Goal: Use online tool/utility: Utilize a website feature to perform a specific function

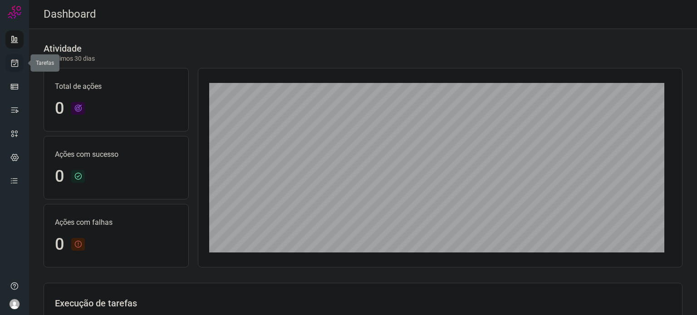
click at [8, 60] on link at bounding box center [14, 63] width 18 height 18
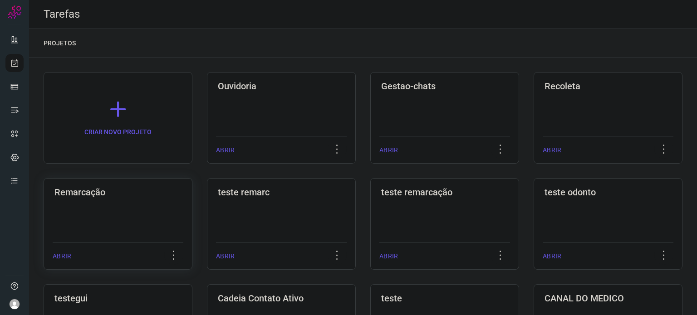
click at [207, 200] on div "Remarcação ABRIR" at bounding box center [281, 224] width 149 height 92
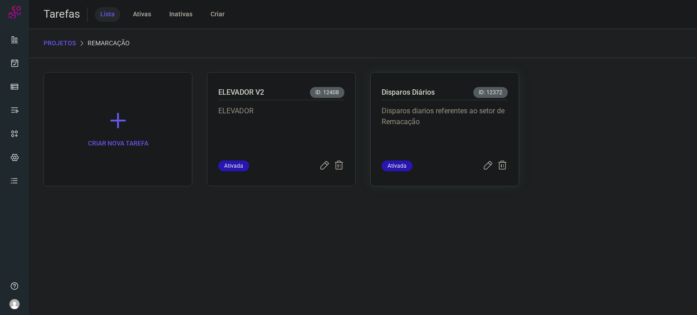
click at [417, 110] on p "Disparos diarios referentes ao setor de Remacação" at bounding box center [445, 128] width 126 height 45
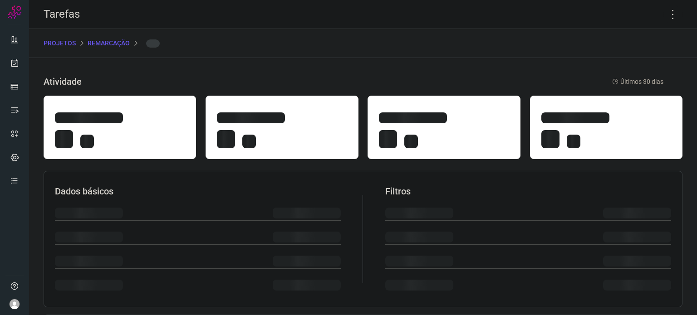
click at [451, 171] on section "Dados básicos Filtros" at bounding box center [363, 239] width 639 height 137
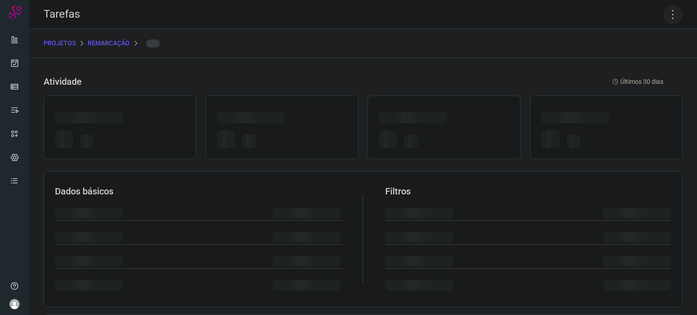
drag, startPoint x: 660, startPoint y: 14, endPoint x: 668, endPoint y: 19, distance: 9.4
click at [663, 14] on icon at bounding box center [672, 14] width 19 height 19
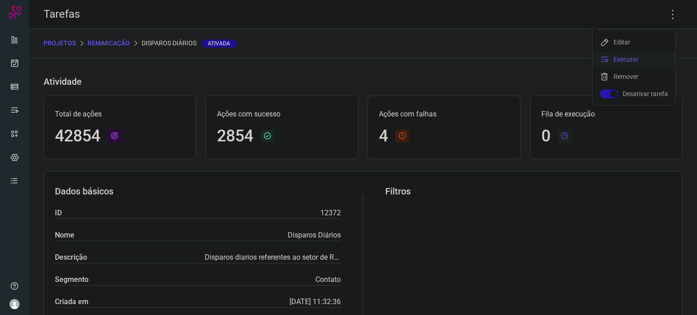
click at [635, 57] on li "Executar" at bounding box center [634, 59] width 83 height 15
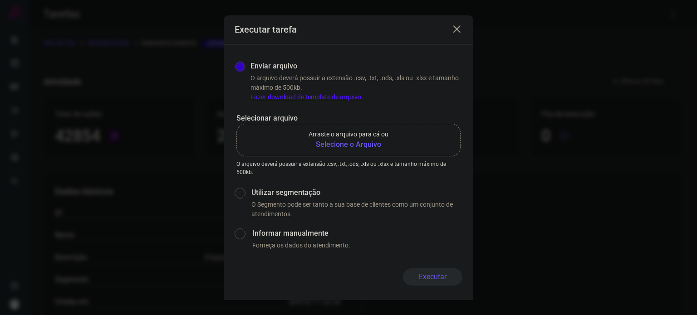
click at [330, 137] on p "Arraste o arquivo para cá ou" at bounding box center [349, 135] width 80 height 10
click at [0, 0] on input "Arraste o arquivo para cá ou Selecione o Arquivo" at bounding box center [0, 0] width 0 height 0
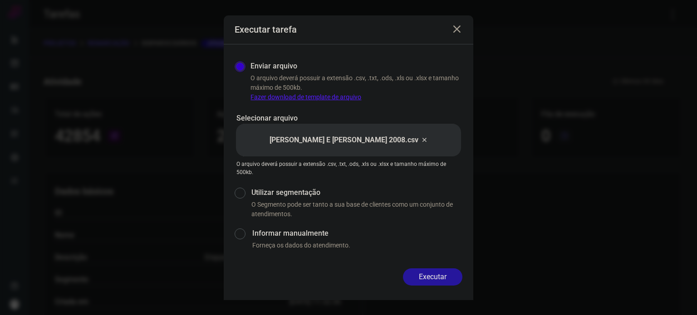
click at [432, 279] on button "Executar" at bounding box center [432, 277] width 59 height 17
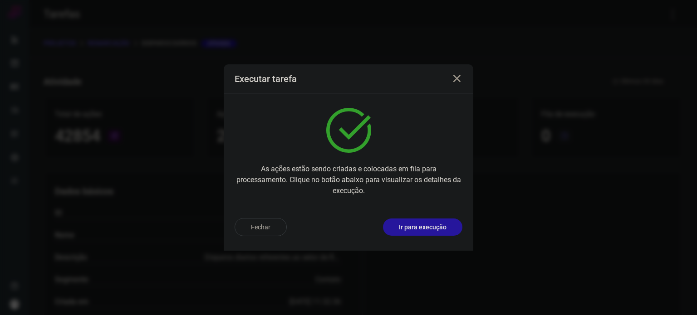
click at [443, 228] on p "Ir para execução" at bounding box center [423, 228] width 48 height 10
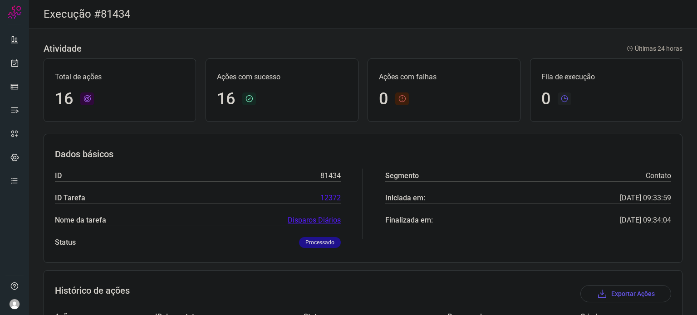
scroll to position [227, 0]
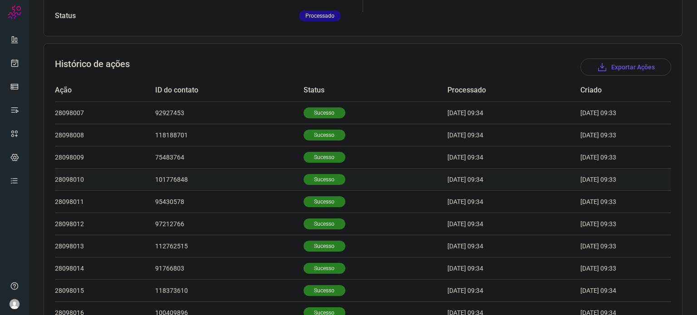
click at [322, 176] on p "Sucesso" at bounding box center [325, 179] width 42 height 11
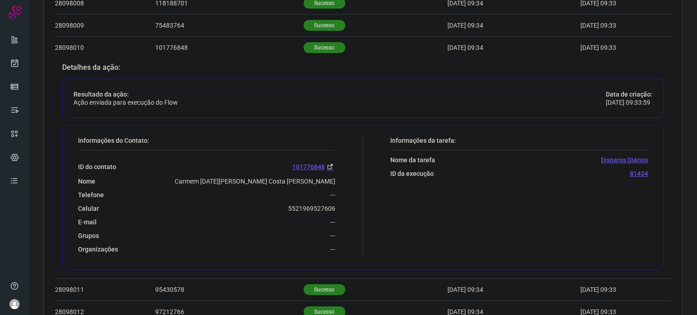
scroll to position [363, 0]
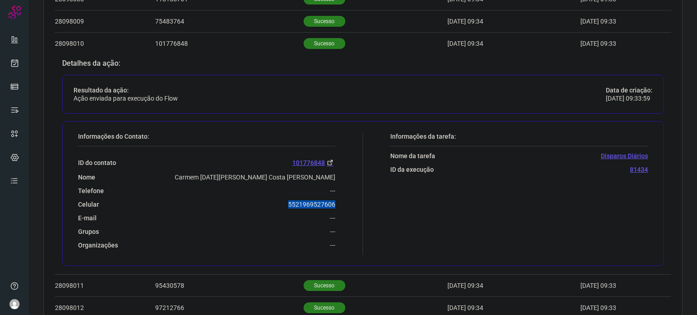
drag, startPoint x: 281, startPoint y: 201, endPoint x: 332, endPoint y: 202, distance: 50.8
click at [332, 202] on div "Informações do Contato: ID do contato 101776848 Nome Carmem Lucia Gomes Costa T…" at bounding box center [218, 193] width 289 height 123
copy p "5521969527606"
click at [18, 67] on icon at bounding box center [15, 63] width 10 height 9
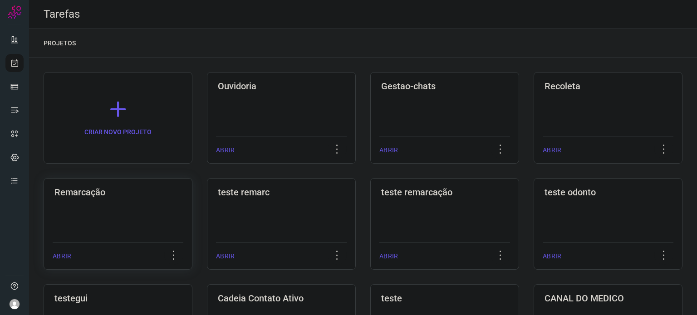
click at [207, 217] on div "Remarcação ABRIR" at bounding box center [281, 224] width 149 height 92
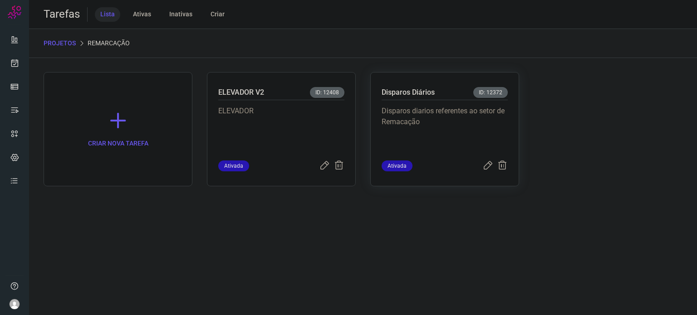
click at [487, 124] on p "Disparos diarios referentes ao setor de Remacação" at bounding box center [445, 128] width 126 height 45
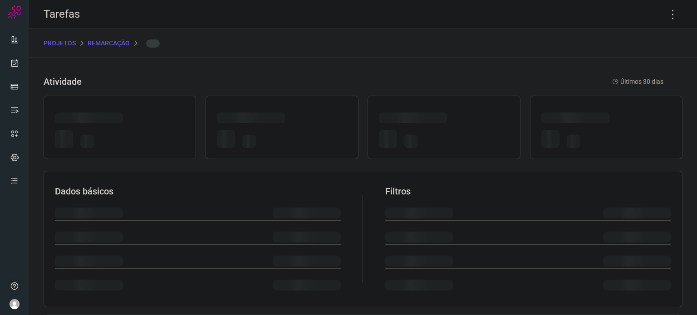
click at [487, 124] on div at bounding box center [444, 120] width 130 height 14
click at [668, 12] on icon at bounding box center [672, 14] width 19 height 19
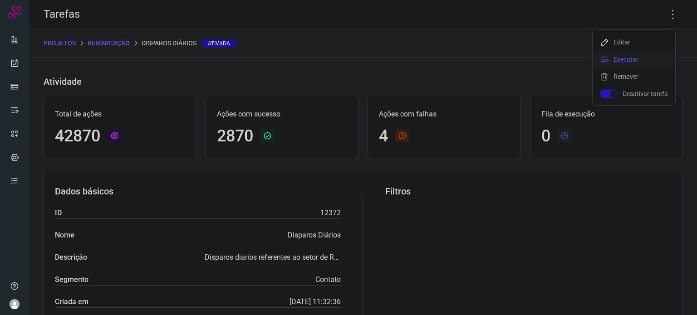
click at [642, 60] on li "Executar" at bounding box center [634, 59] width 83 height 15
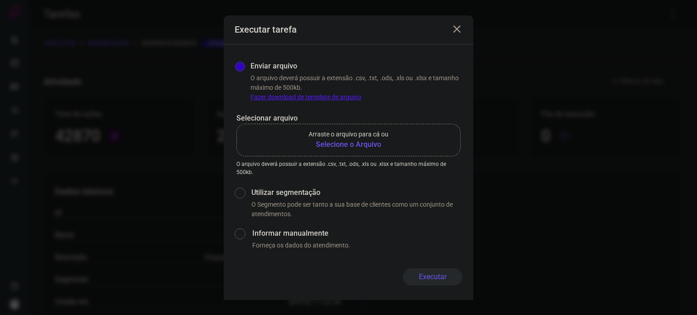
click at [376, 149] on b "Selecione o Arquivo" at bounding box center [349, 144] width 80 height 11
click at [0, 0] on input "Arraste o arquivo para cá ou Selecione o Arquivo" at bounding box center [0, 0] width 0 height 0
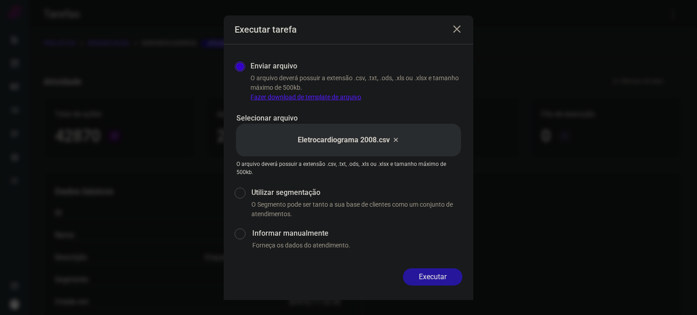
click at [438, 281] on button "Executar" at bounding box center [432, 277] width 59 height 17
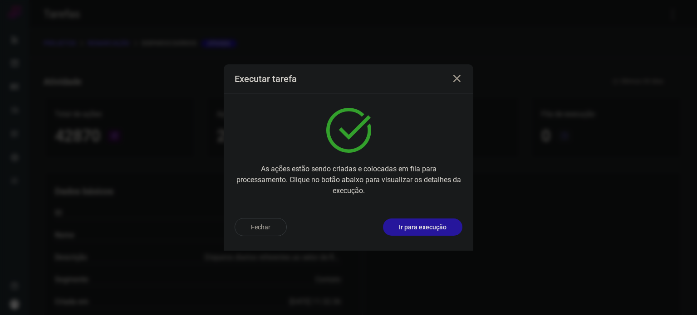
click at [446, 228] on p "Ir para execução" at bounding box center [423, 228] width 48 height 10
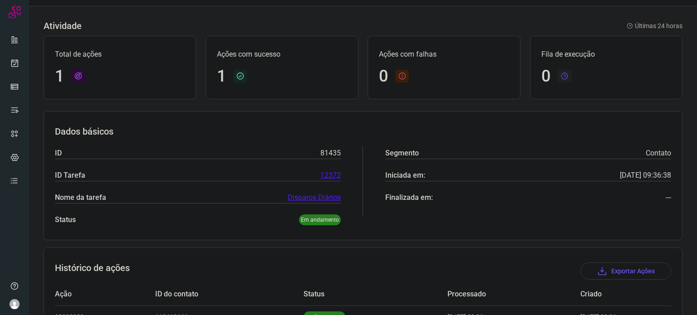
scroll to position [80, 0]
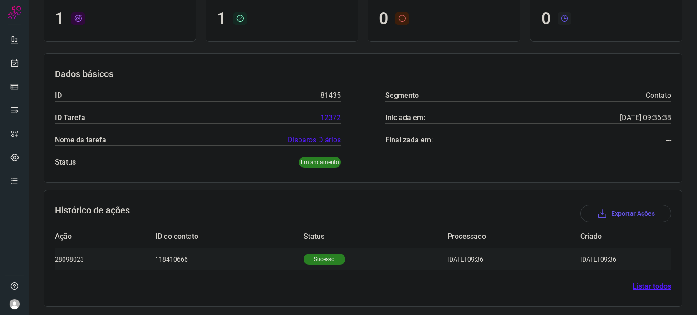
click at [321, 255] on p "Sucesso" at bounding box center [325, 259] width 42 height 11
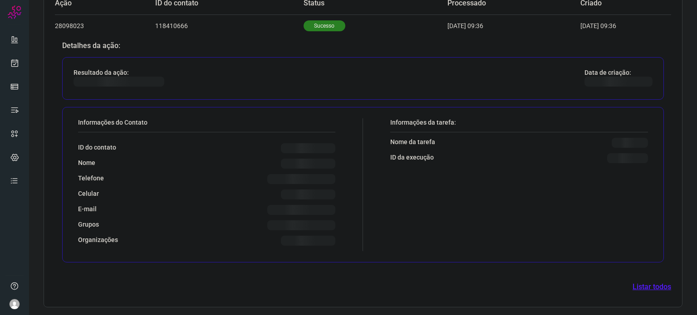
scroll to position [300, 0]
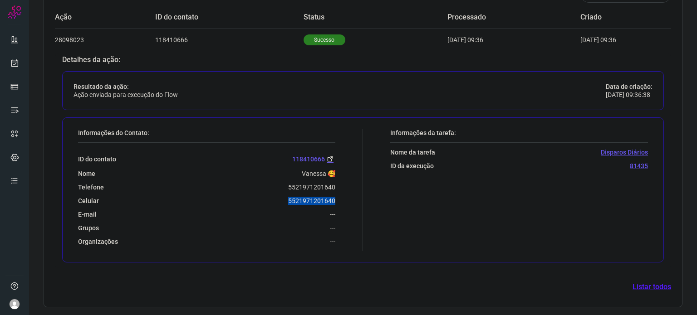
drag, startPoint x: 327, startPoint y: 197, endPoint x: 339, endPoint y: 197, distance: 12.3
click at [339, 197] on div "Informações do Contato: ID do contato 118410666 Nome Vanessa 🥰 Telefone 5521971…" at bounding box center [218, 190] width 289 height 123
copy p "5521971201640"
click at [18, 64] on icon at bounding box center [15, 63] width 10 height 9
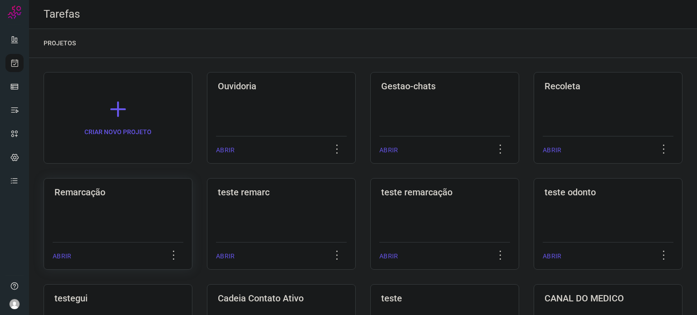
click at [207, 207] on div "Remarcação ABRIR" at bounding box center [281, 224] width 149 height 92
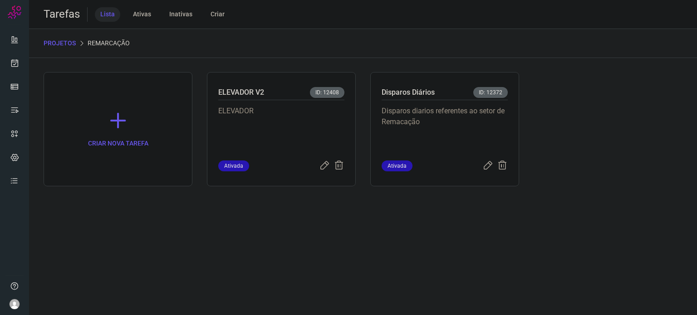
click at [417, 133] on p "Disparos diarios referentes ao setor de Remacação" at bounding box center [445, 128] width 126 height 45
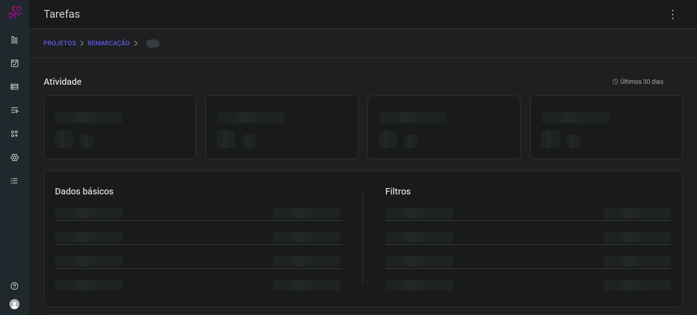
click at [417, 133] on div at bounding box center [444, 140] width 130 height 21
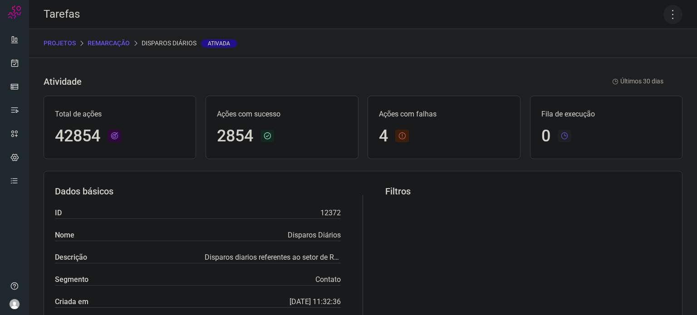
click at [664, 14] on icon at bounding box center [672, 14] width 19 height 19
click at [628, 56] on li "Executar" at bounding box center [634, 59] width 83 height 15
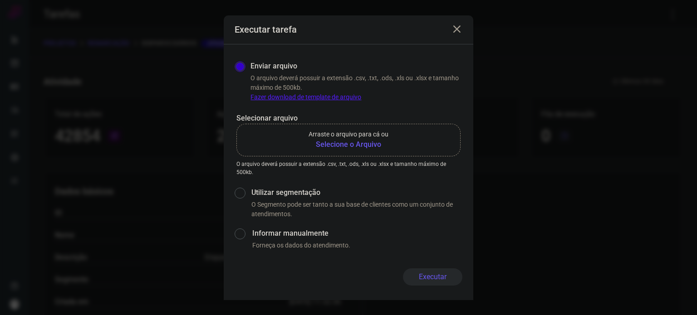
click at [346, 137] on p "Arraste o arquivo para cá ou" at bounding box center [349, 135] width 80 height 10
click at [0, 0] on input "Arraste o arquivo para cá ou Selecione o Arquivo" at bounding box center [0, 0] width 0 height 0
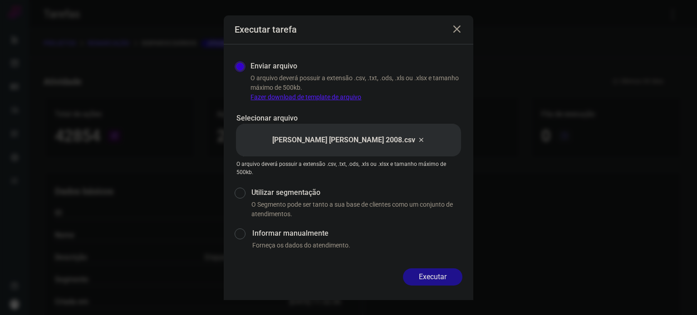
click at [428, 274] on button "Executar" at bounding box center [432, 277] width 59 height 17
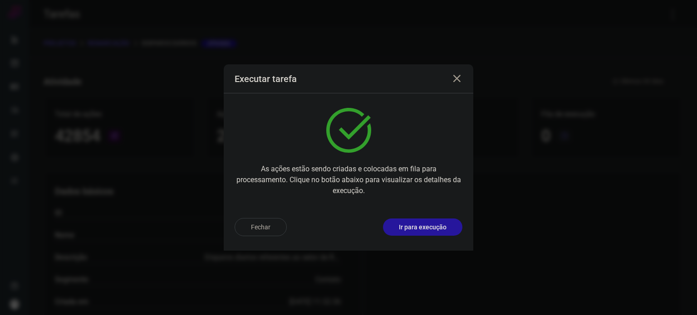
click at [423, 225] on p "Ir para execução" at bounding box center [423, 228] width 48 height 10
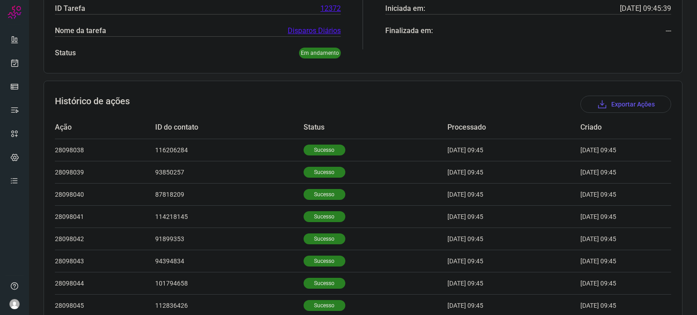
scroll to position [280, 0]
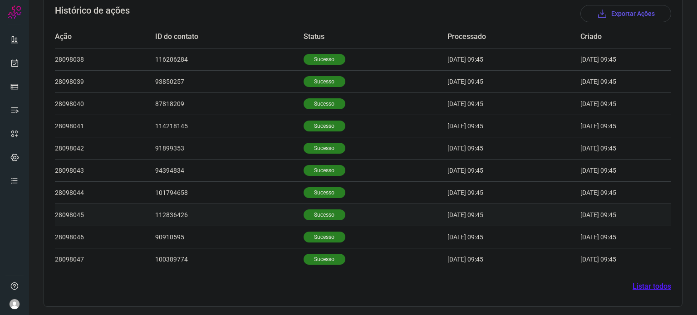
click at [310, 218] on p "Sucesso" at bounding box center [325, 215] width 42 height 11
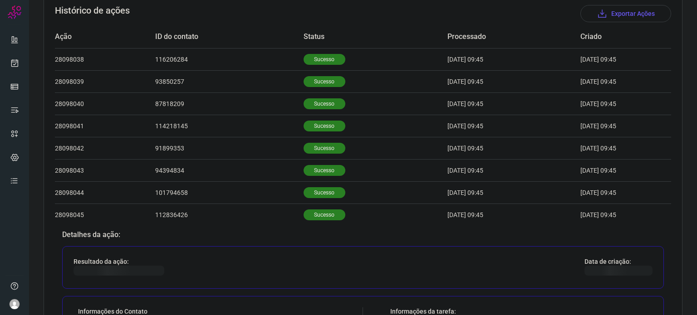
scroll to position [462, 0]
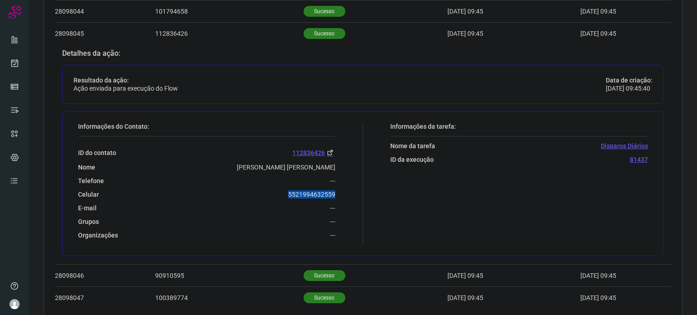
drag, startPoint x: 286, startPoint y: 191, endPoint x: 343, endPoint y: 197, distance: 57.1
click at [343, 197] on div "Informações do Contato: ID do contato 112836426 Nome Iltis Santiago Campos Gonç…" at bounding box center [218, 184] width 289 height 123
copy p "5521994632559"
click at [16, 63] on icon at bounding box center [15, 63] width 10 height 9
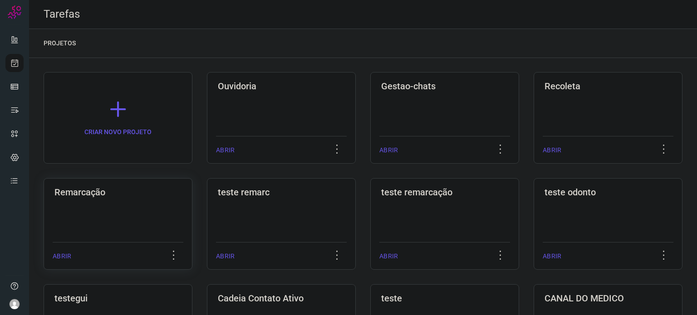
click at [116, 193] on h3 "Remarcação" at bounding box center [117, 192] width 127 height 11
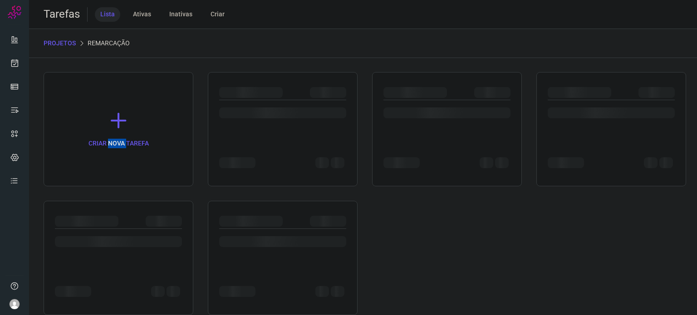
click at [116, 192] on div "CRIAR NOVA TAREFA" at bounding box center [363, 193] width 639 height 243
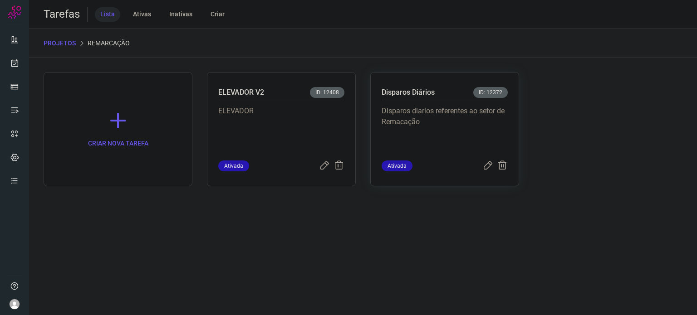
click at [468, 118] on p "Disparos diarios referentes ao setor de Remacação" at bounding box center [445, 128] width 126 height 45
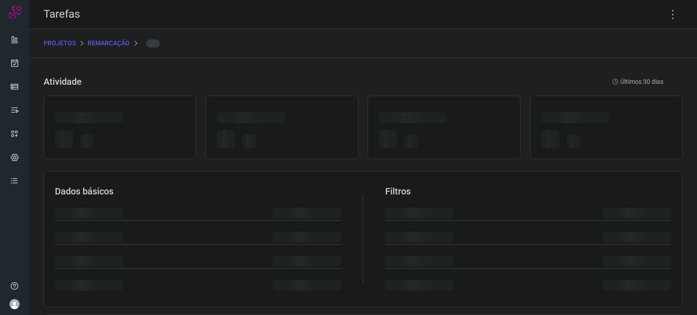
click at [468, 118] on div at bounding box center [444, 120] width 130 height 14
click at [664, 15] on icon at bounding box center [672, 14] width 19 height 19
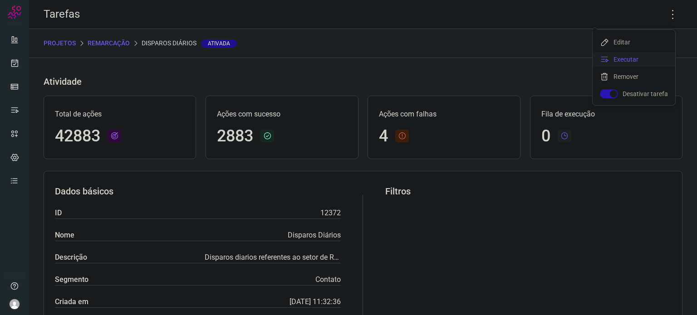
click at [631, 59] on li "Executar" at bounding box center [634, 59] width 83 height 15
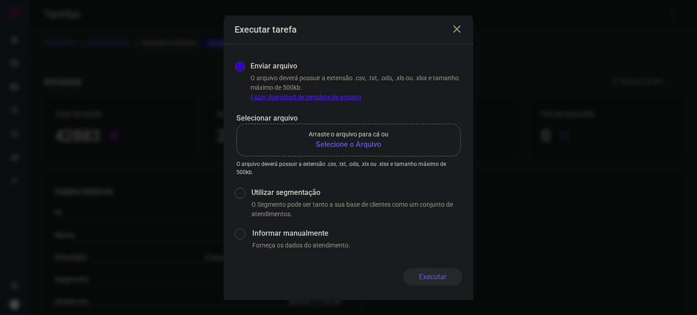
click at [345, 138] on p "Arraste o arquivo para cá ou" at bounding box center [349, 135] width 80 height 10
click at [0, 0] on input "Arraste o arquivo para cá ou Selecione o Arquivo" at bounding box center [0, 0] width 0 height 0
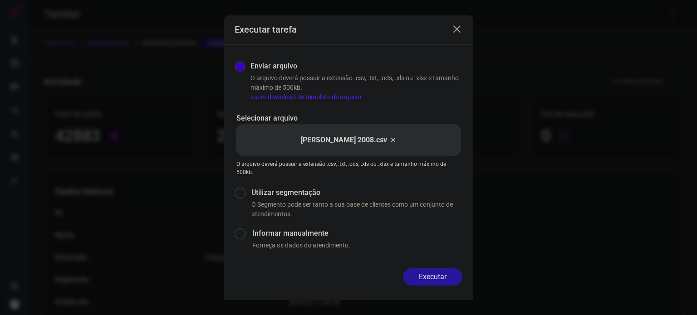
click at [448, 272] on button "Executar" at bounding box center [432, 277] width 59 height 17
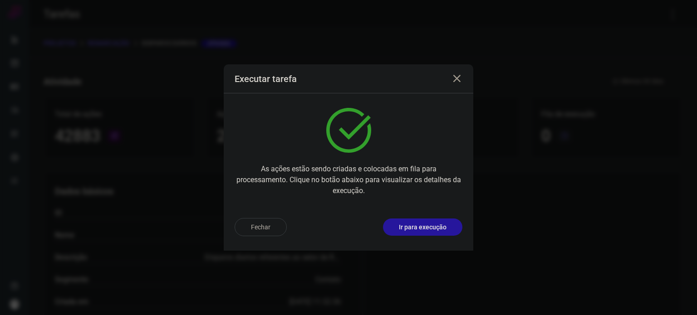
click at [439, 229] on p "Ir para execução" at bounding box center [423, 228] width 48 height 10
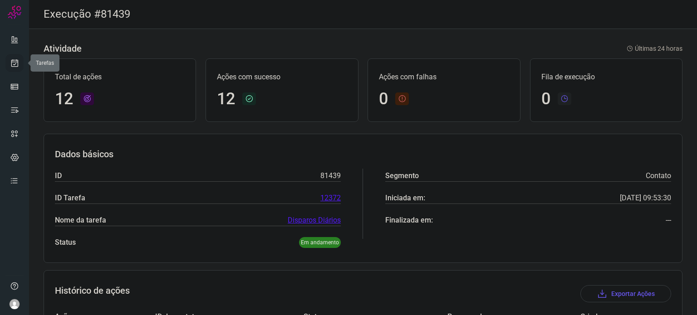
click at [16, 61] on icon at bounding box center [15, 63] width 10 height 9
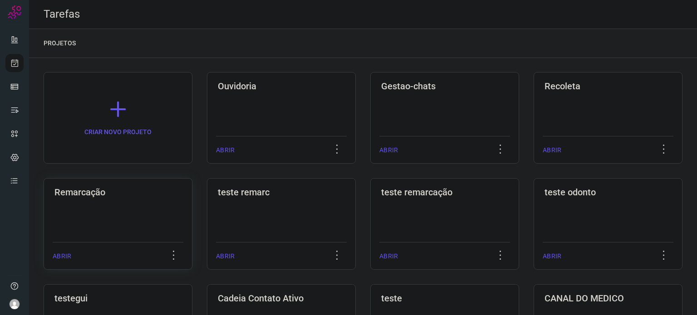
click at [207, 202] on div "Remarcação ABRIR" at bounding box center [281, 224] width 149 height 92
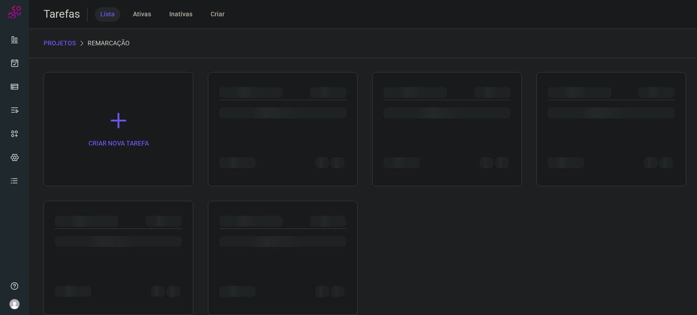
click at [468, 101] on div at bounding box center [446, 110] width 127 height 21
click at [470, 98] on div at bounding box center [446, 93] width 127 height 13
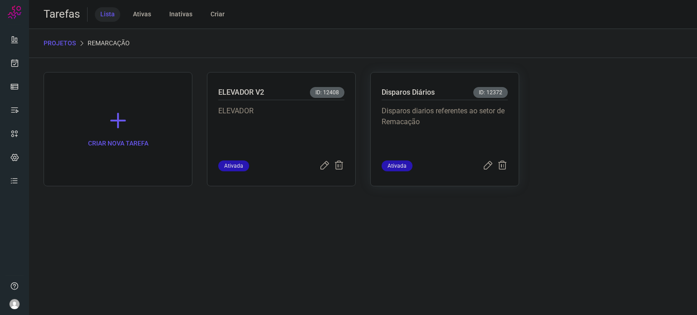
click at [446, 114] on p "Disparos diarios referentes ao setor de Remacação" at bounding box center [445, 128] width 126 height 45
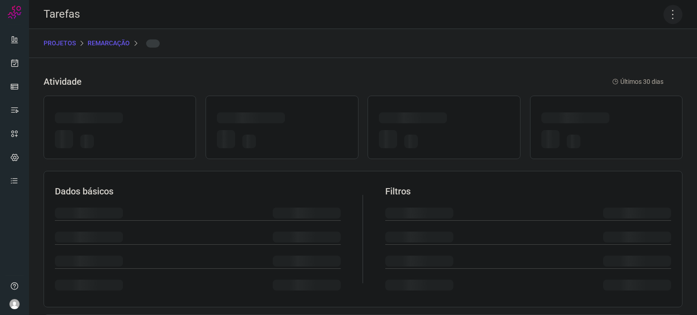
click at [674, 9] on icon at bounding box center [672, 14] width 19 height 19
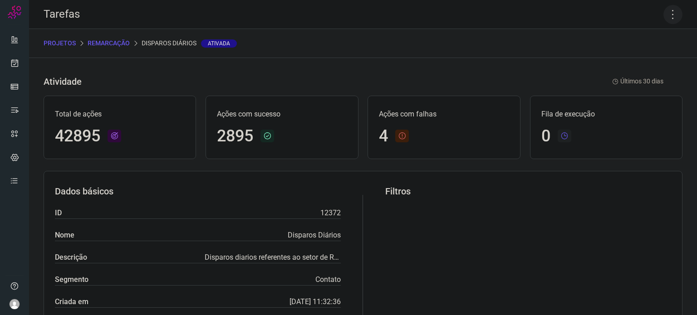
click at [667, 13] on icon at bounding box center [672, 14] width 19 height 19
click at [666, 14] on icon at bounding box center [672, 14] width 19 height 19
click at [638, 58] on li "Executar" at bounding box center [634, 59] width 83 height 15
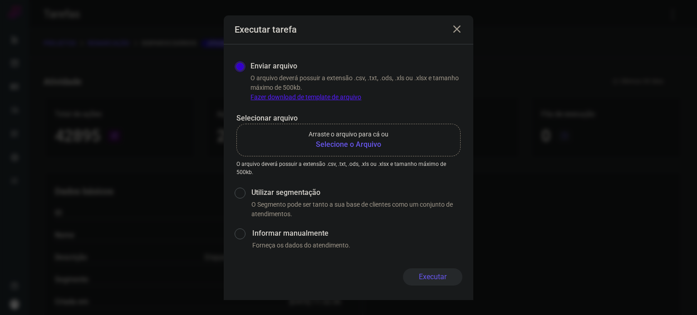
click at [370, 146] on b "Selecione o Arquivo" at bounding box center [349, 144] width 80 height 11
click at [0, 0] on input "Arraste o arquivo para cá ou Selecione o Arquivo" at bounding box center [0, 0] width 0 height 0
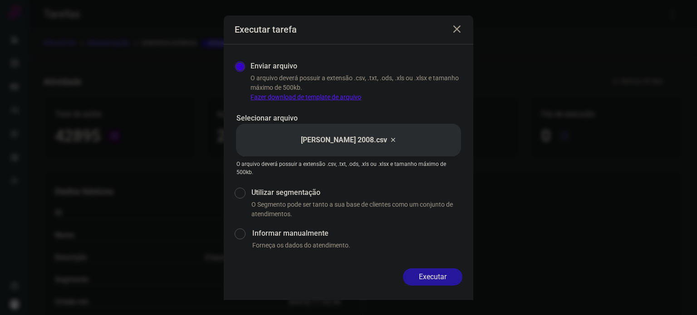
click at [432, 275] on button "Executar" at bounding box center [432, 277] width 59 height 17
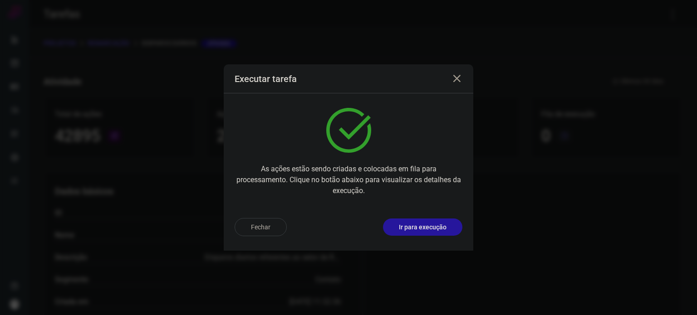
click at [435, 228] on p "Ir para execução" at bounding box center [423, 228] width 48 height 10
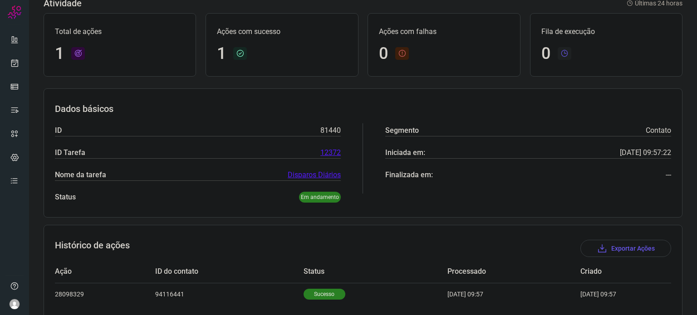
scroll to position [80, 0]
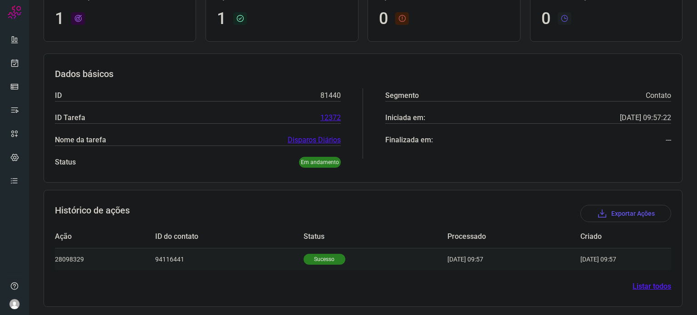
click at [319, 254] on p "Sucesso" at bounding box center [325, 259] width 42 height 11
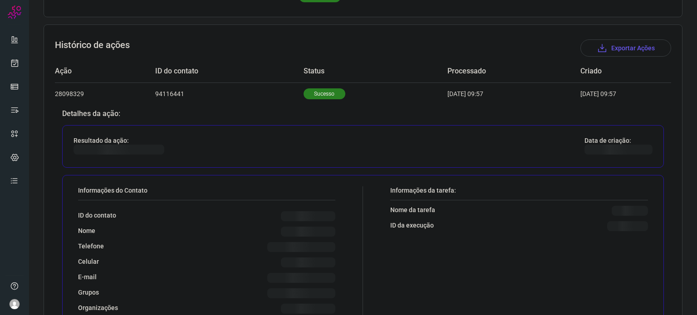
scroll to position [300, 0]
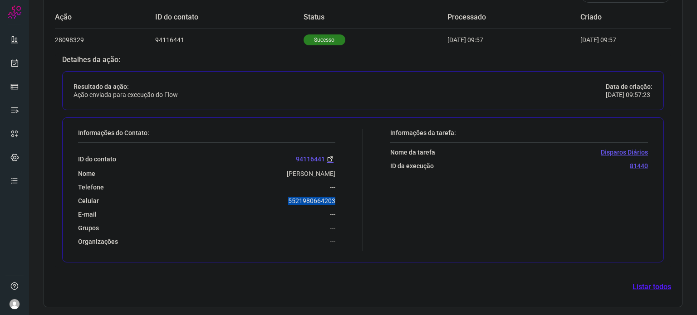
drag, startPoint x: 283, startPoint y: 198, endPoint x: 358, endPoint y: 201, distance: 74.9
click at [358, 201] on div "Informações do Contato: ID do contato 94116441 Nome [PERSON_NAME] Telefone --- …" at bounding box center [218, 190] width 289 height 123
copy p "5521980664203"
click at [14, 64] on icon at bounding box center [15, 63] width 10 height 9
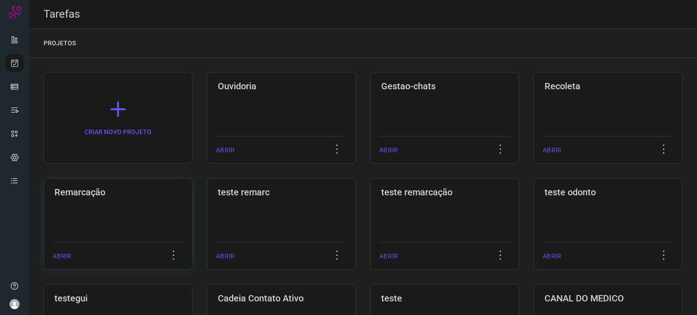
click at [111, 189] on h3 "Remarcação" at bounding box center [117, 192] width 127 height 11
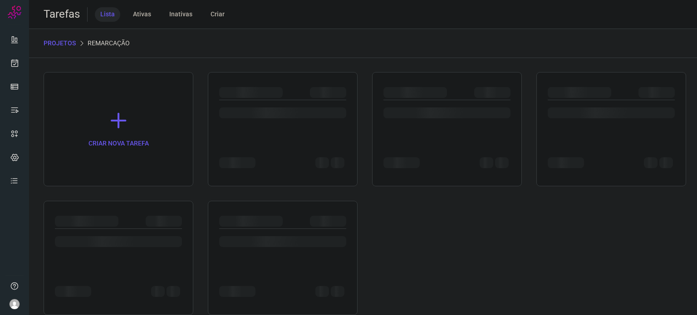
click at [111, 189] on div "CRIAR NOVA TAREFA" at bounding box center [363, 193] width 639 height 243
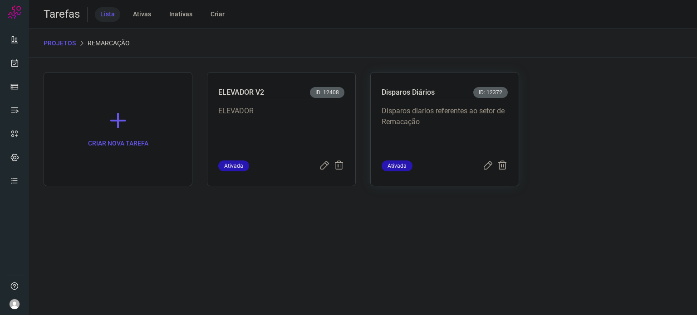
click at [404, 132] on p "Disparos diarios referentes ao setor de Remacação" at bounding box center [445, 128] width 126 height 45
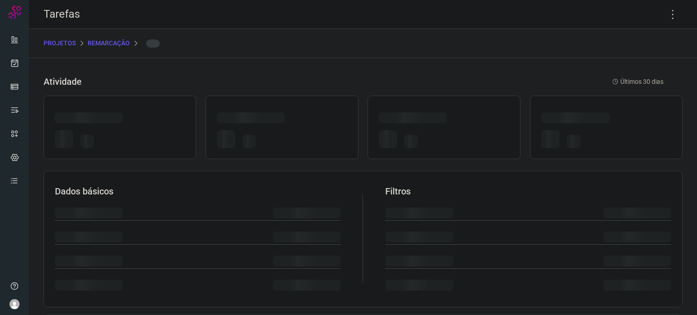
click at [403, 131] on div at bounding box center [444, 140] width 130 height 21
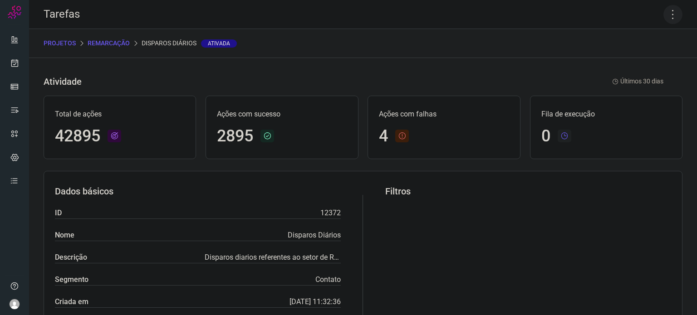
click at [663, 12] on icon at bounding box center [672, 14] width 19 height 19
click at [614, 58] on li "Executar" at bounding box center [634, 59] width 83 height 15
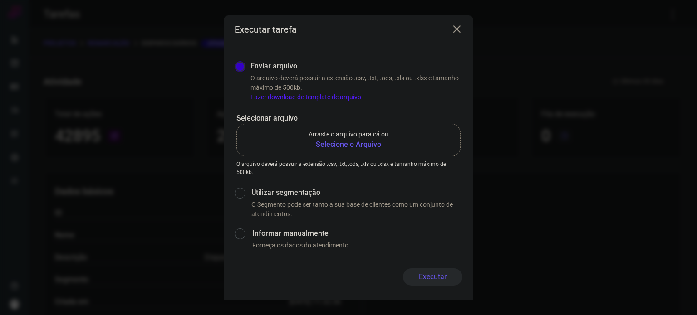
click at [344, 143] on b "Selecione o Arquivo" at bounding box center [349, 144] width 80 height 11
click at [0, 0] on input "Arraste o arquivo para cá ou Selecione o Arquivo" at bounding box center [0, 0] width 0 height 0
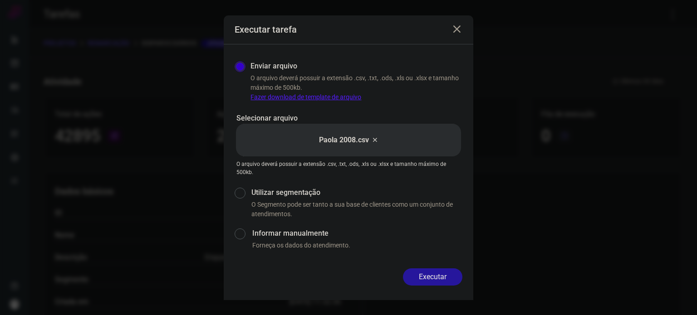
click at [452, 273] on button "Executar" at bounding box center [432, 277] width 59 height 17
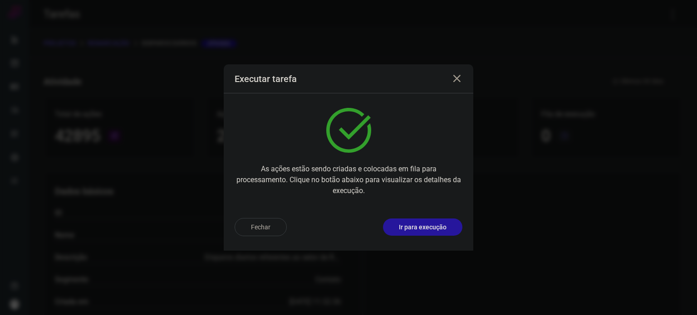
click at [437, 223] on p "Ir para execução" at bounding box center [423, 228] width 48 height 10
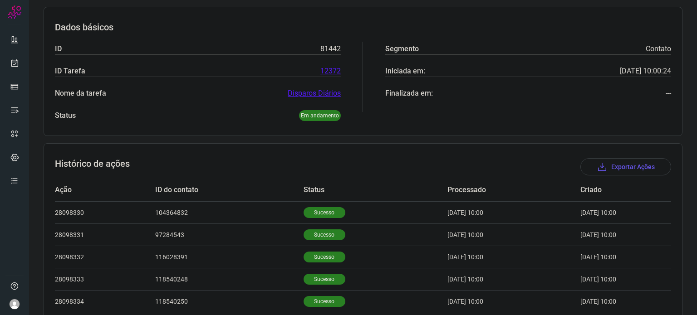
scroll to position [169, 0]
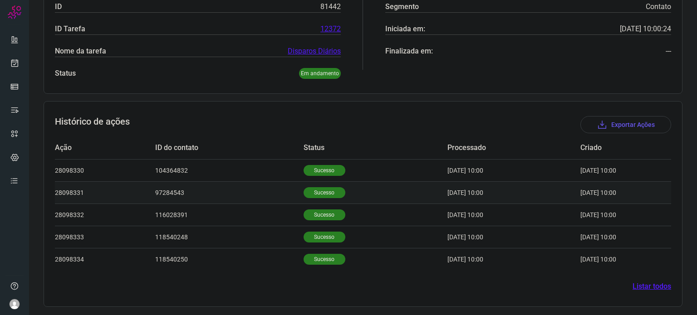
click at [314, 201] on td "Sucesso" at bounding box center [376, 193] width 144 height 22
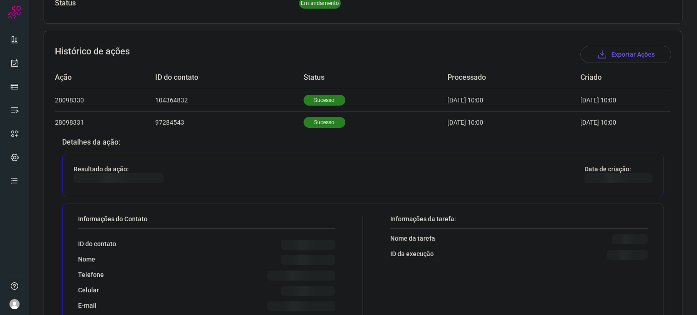
scroll to position [305, 0]
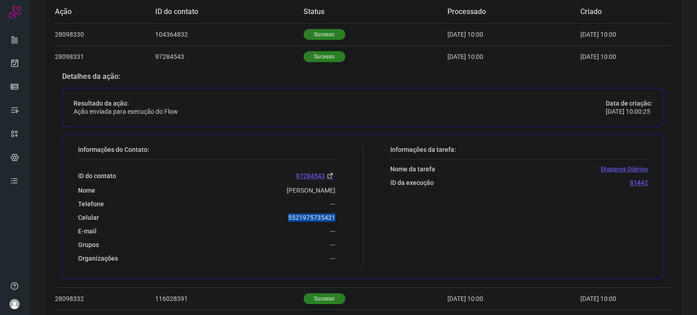
drag, startPoint x: 286, startPoint y: 217, endPoint x: 353, endPoint y: 215, distance: 66.8
click at [353, 215] on div "Informações do Contato: ID do contato 97284543 Nome [PERSON_NAME] Telefone --- …" at bounding box center [218, 207] width 289 height 123
copy p "5521975735421"
